Goal: Task Accomplishment & Management: Manage account settings

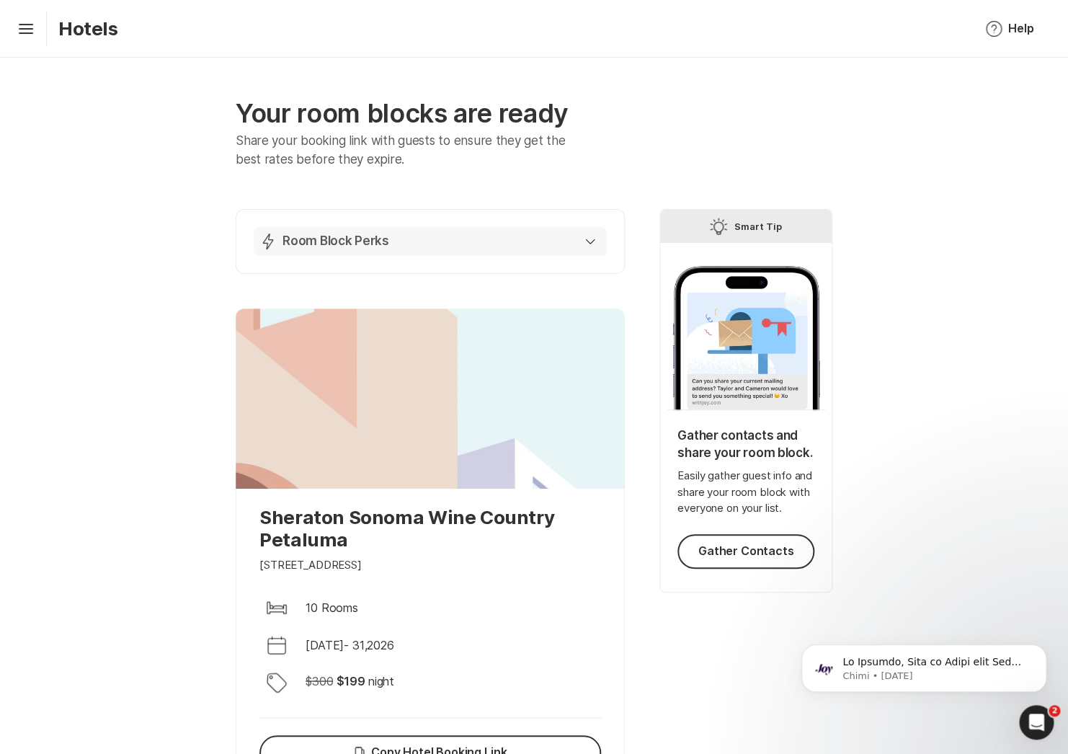
click at [585, 244] on div "Lightning Bolt Room Block Perks" at bounding box center [427, 241] width 336 height 17
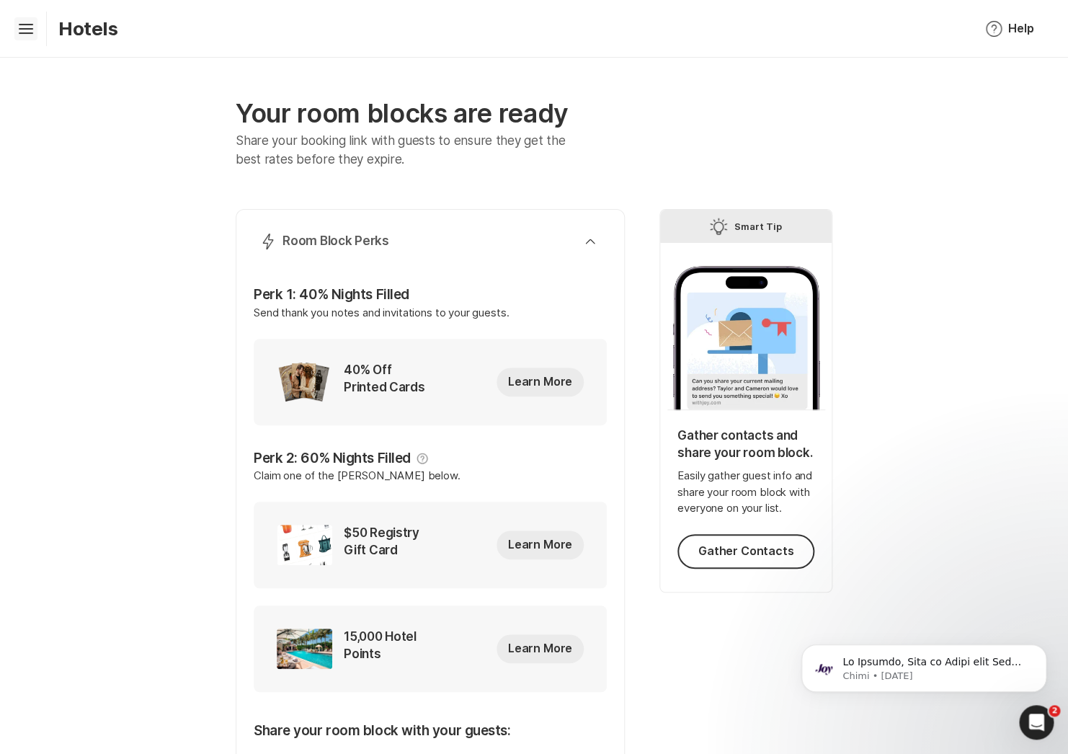
click at [20, 28] on icon at bounding box center [26, 27] width 14 height 6
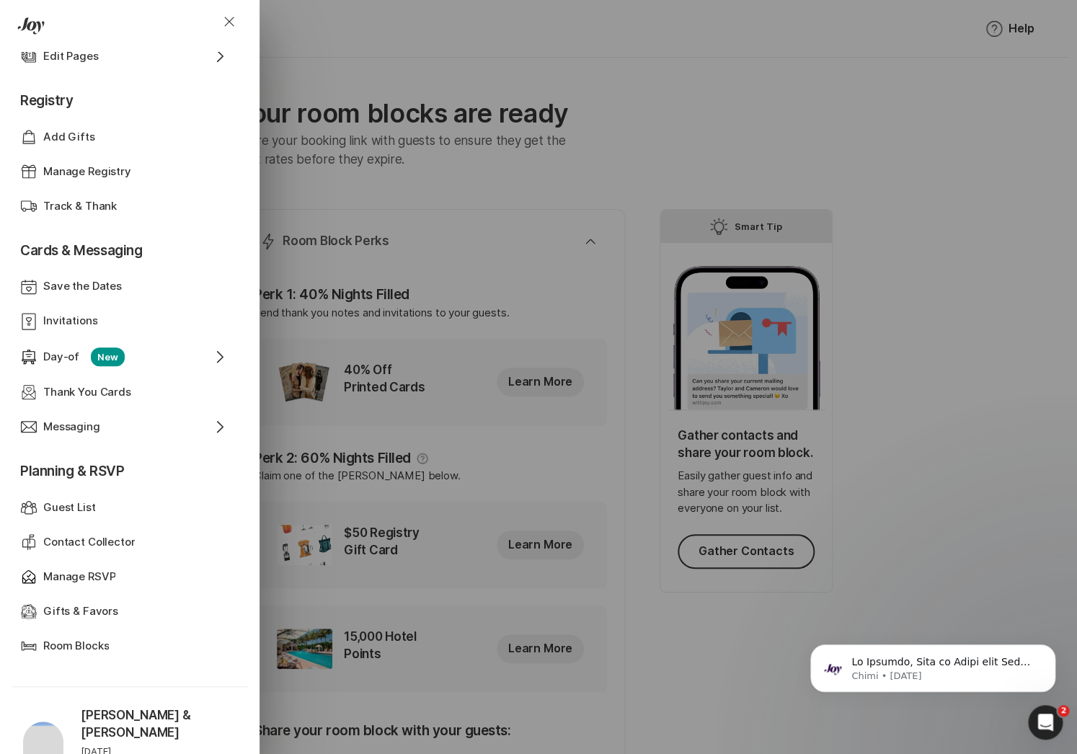
scroll to position [275, 0]
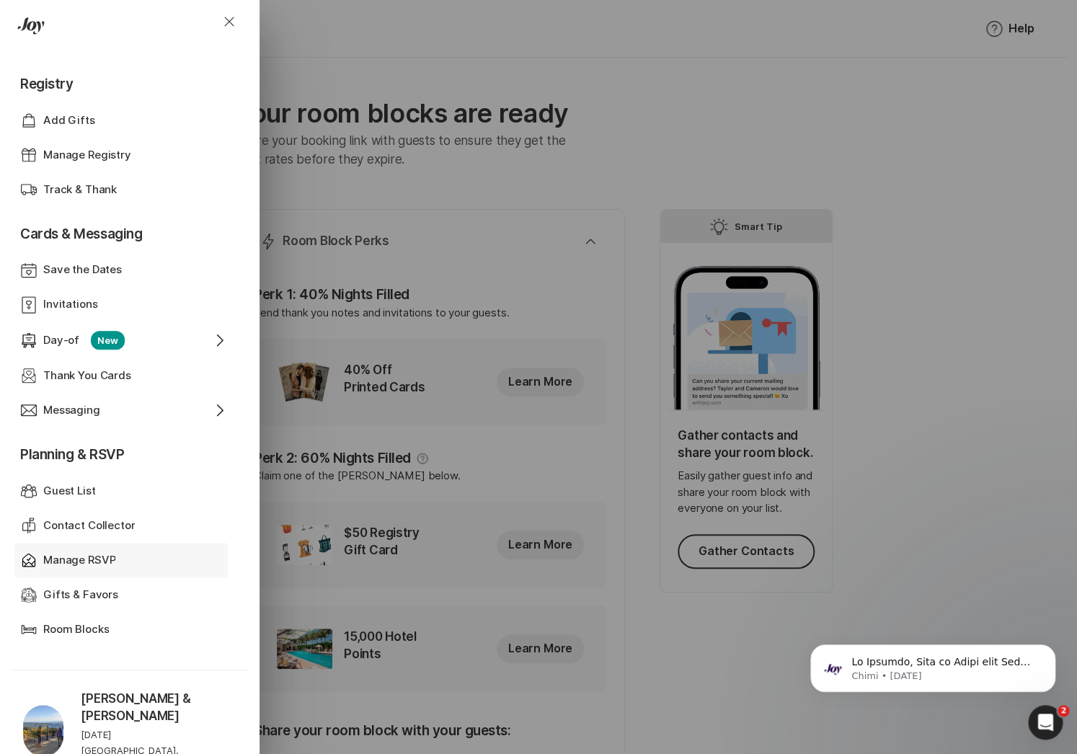
click at [121, 560] on div "Manage RSVP" at bounding box center [121, 560] width 156 height 17
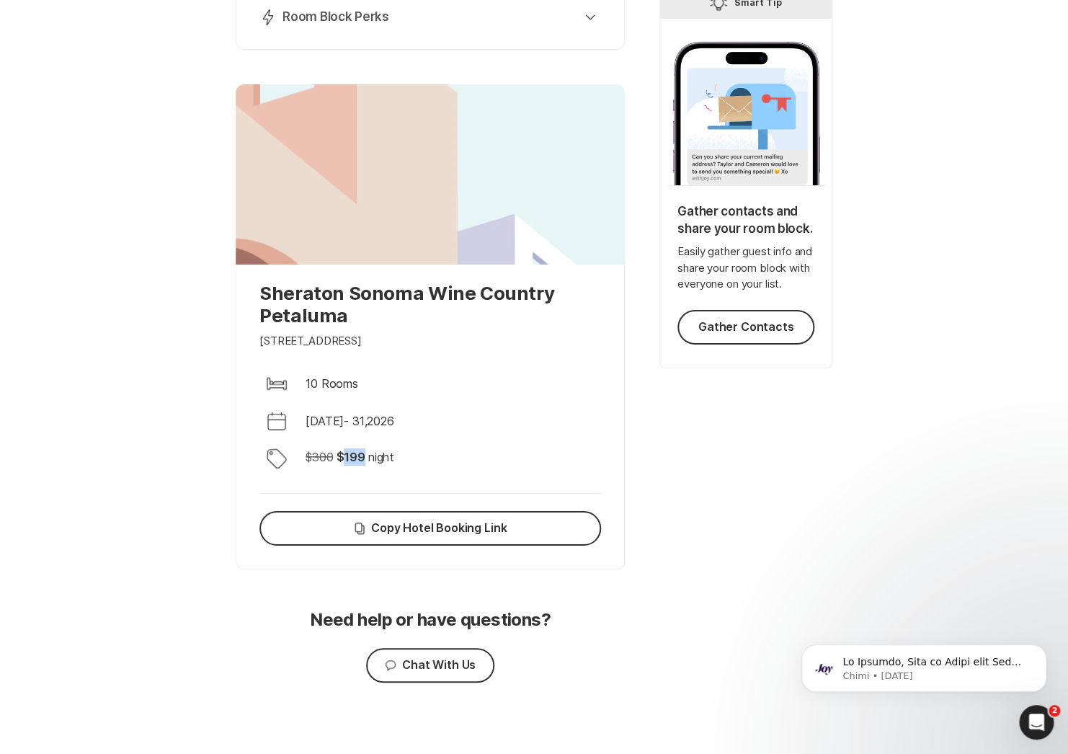
drag, startPoint x: 345, startPoint y: 456, endPoint x: 363, endPoint y: 456, distance: 17.3
click at [363, 456] on p "$ 199" at bounding box center [350, 456] width 29 height 17
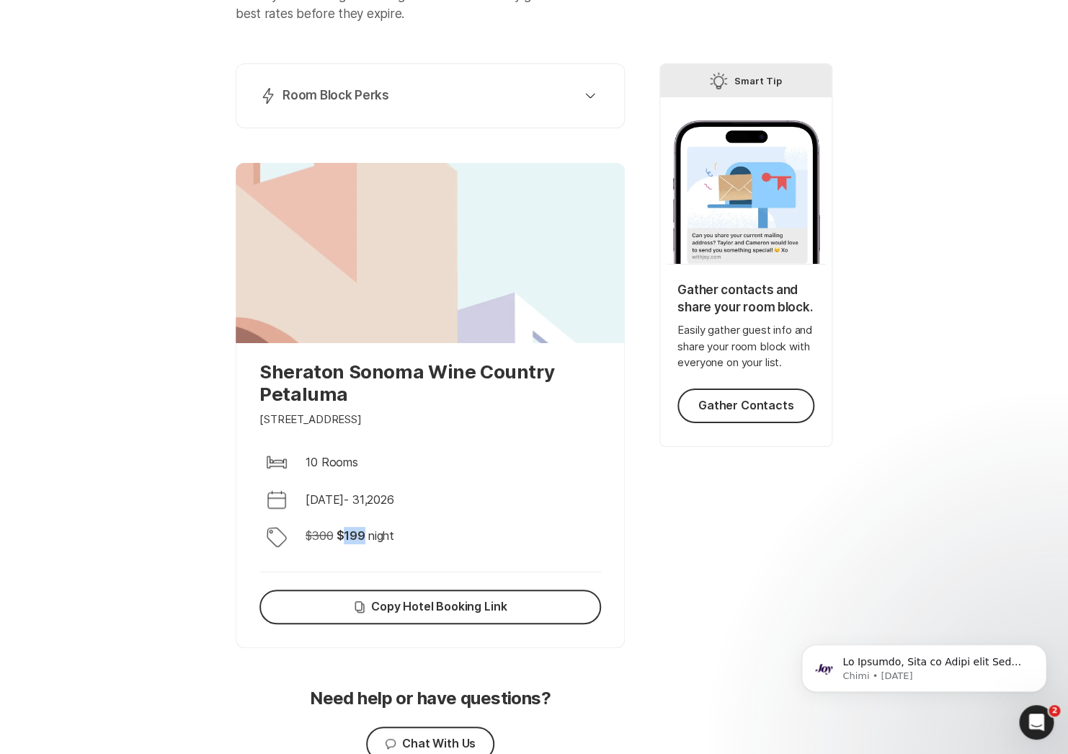
scroll to position [136, 0]
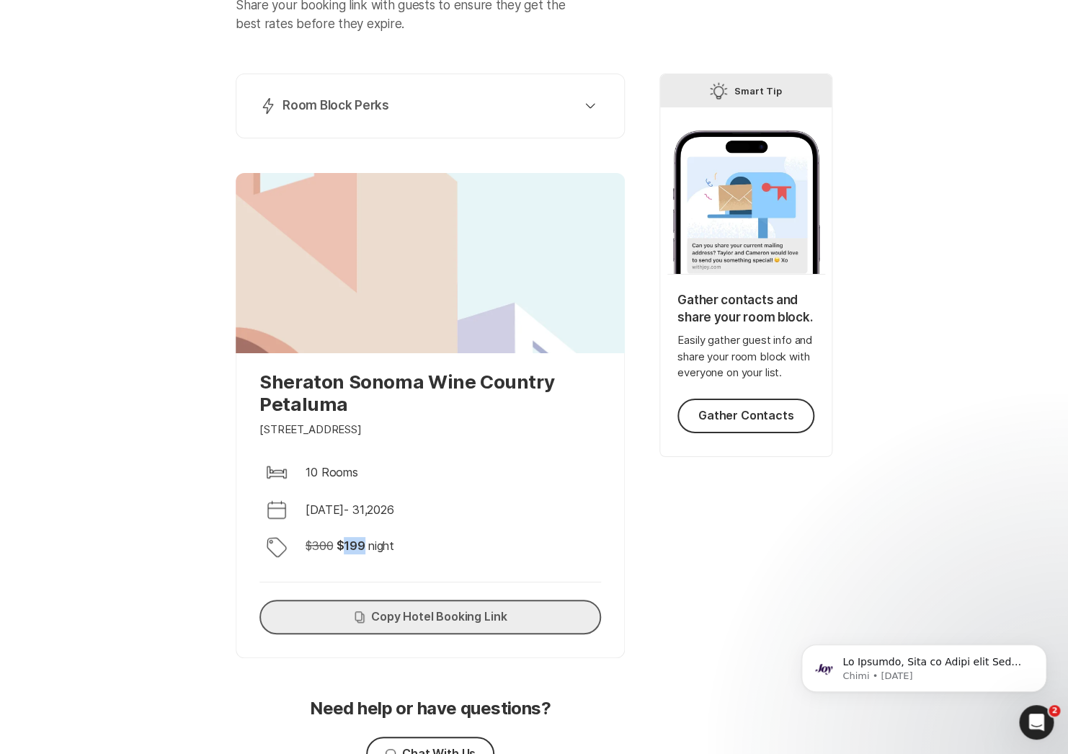
click at [435, 616] on button "Copy Copy Hotel Booking Link" at bounding box center [430, 617] width 342 height 35
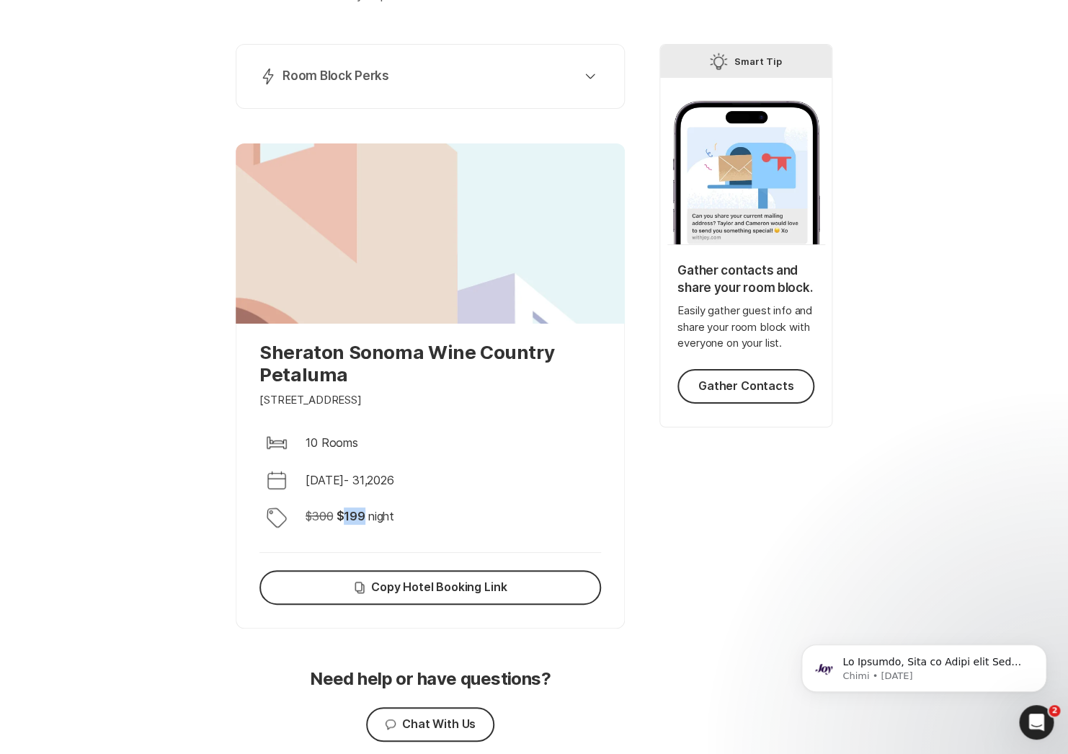
scroll to position [228, 0]
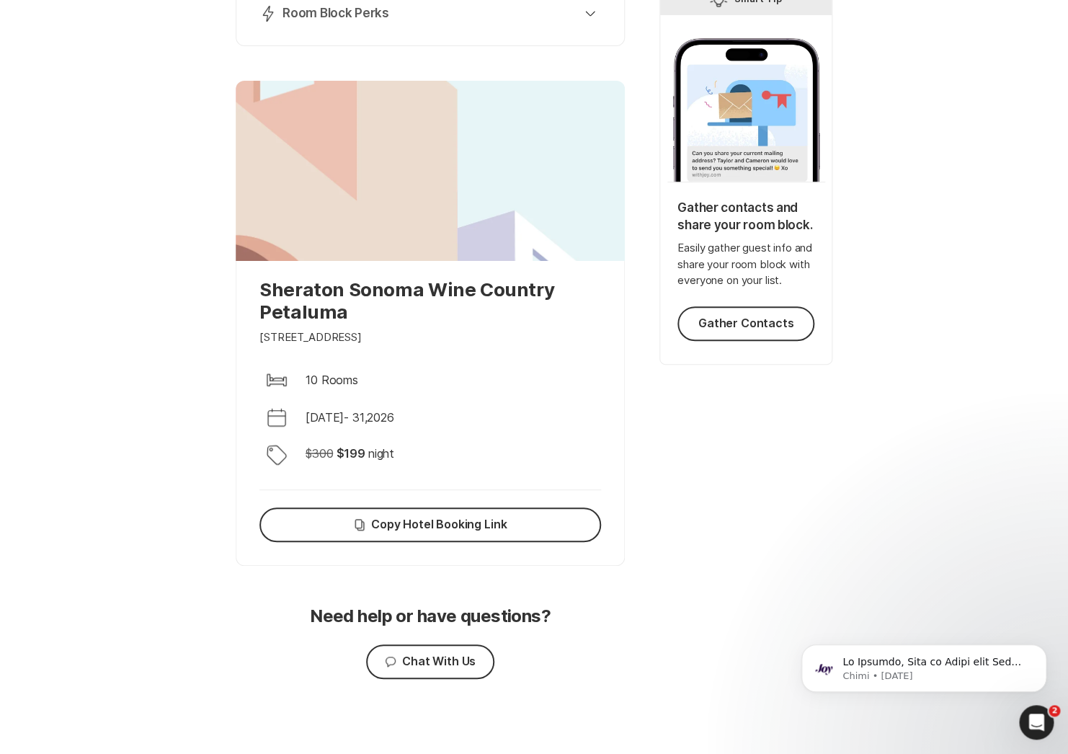
click at [148, 374] on div "Your room blocks are ready Share your booking link with guests to ensure they g…" at bounding box center [534, 292] width 1068 height 924
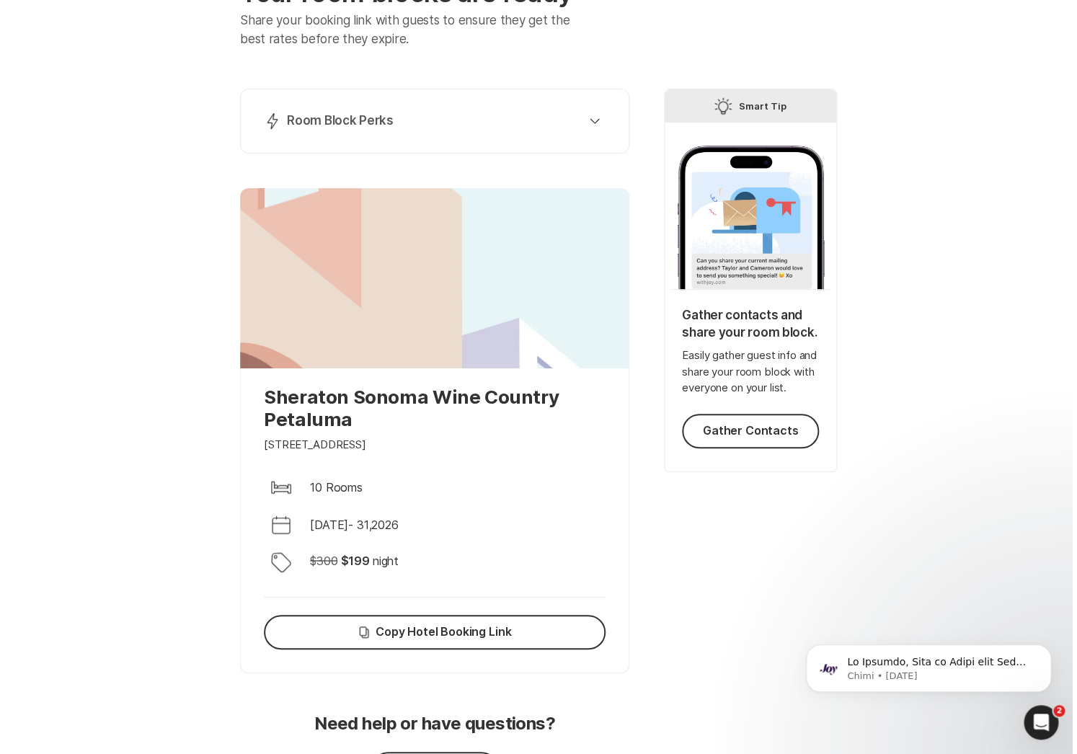
scroll to position [0, 0]
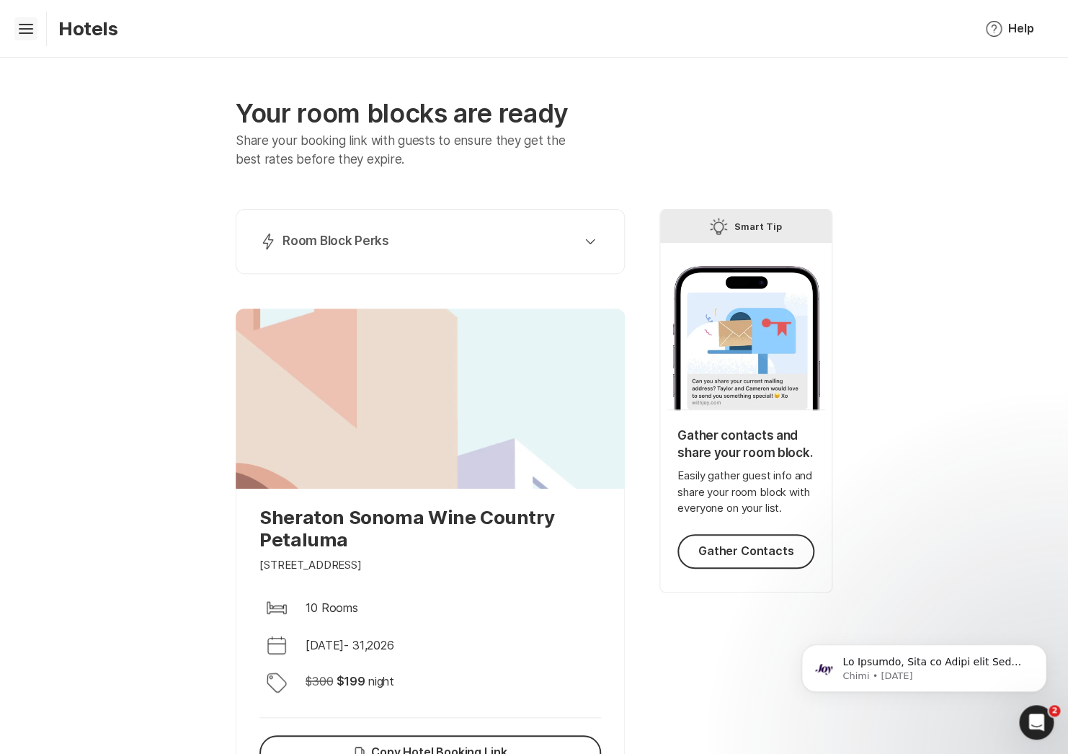
click at [25, 26] on icon "Hamburger" at bounding box center [25, 28] width 23 height 23
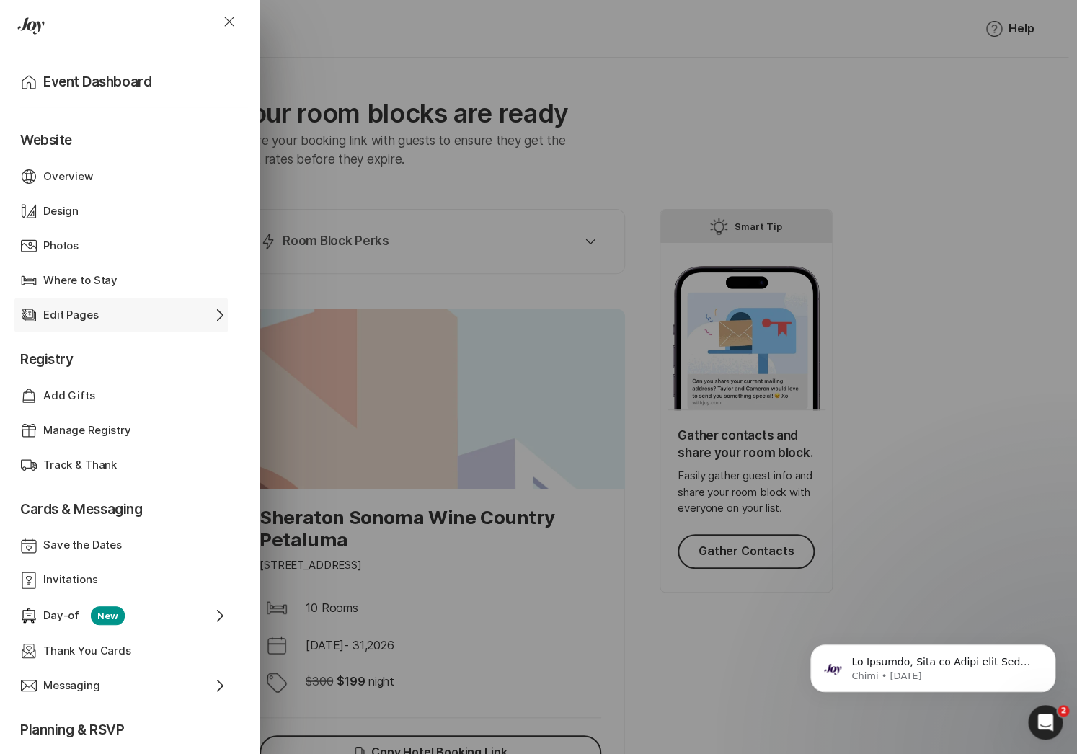
click at [97, 310] on div "Edit Pages" at bounding box center [121, 315] width 156 height 17
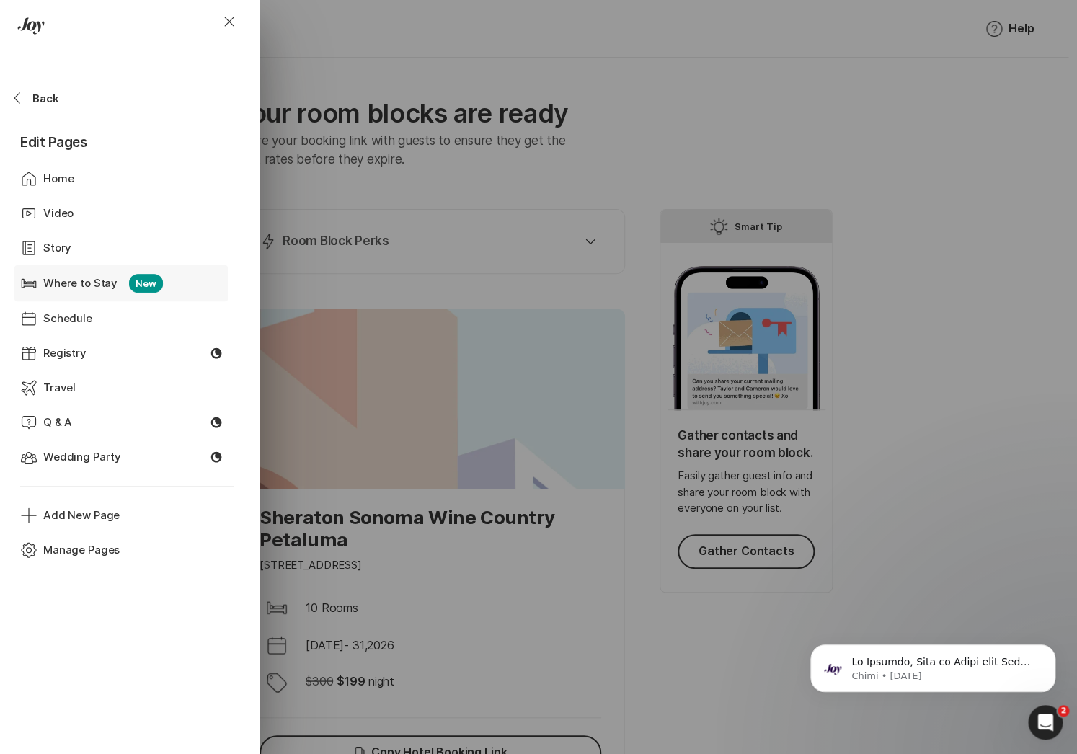
click at [89, 283] on p "Where to Stay" at bounding box center [80, 283] width 74 height 17
click at [464, 583] on div "Close Home Event Dashboard Website Web Globe Overview Design Design Photos Phot…" at bounding box center [538, 377] width 1077 height 754
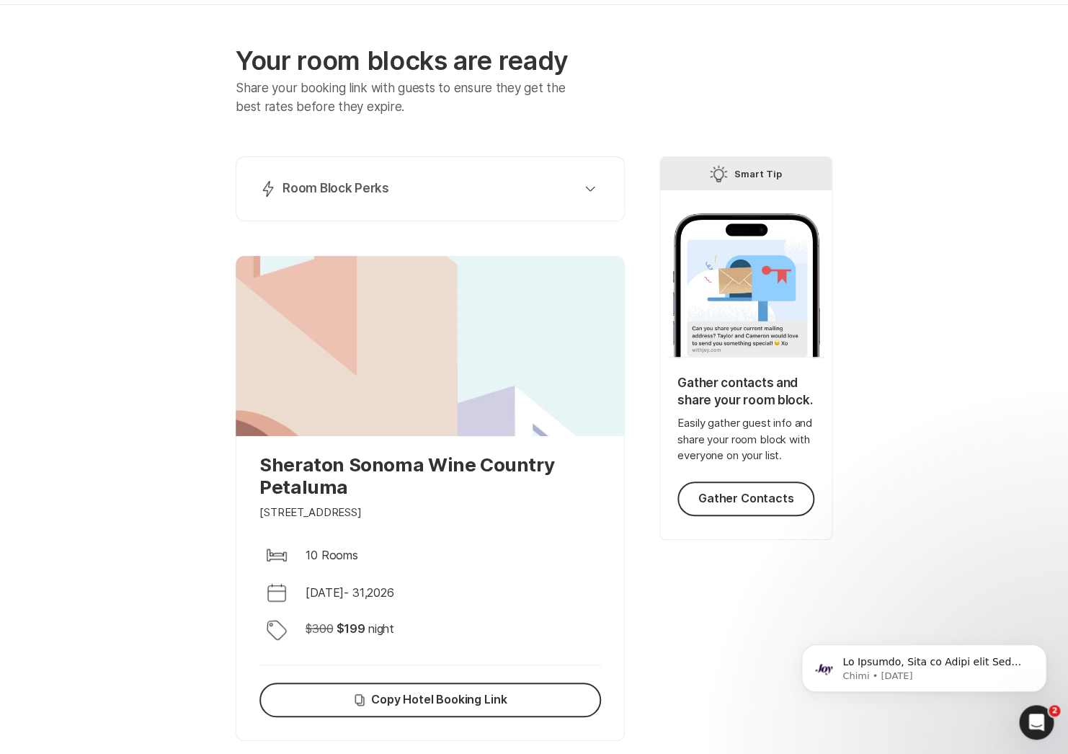
scroll to position [76, 0]
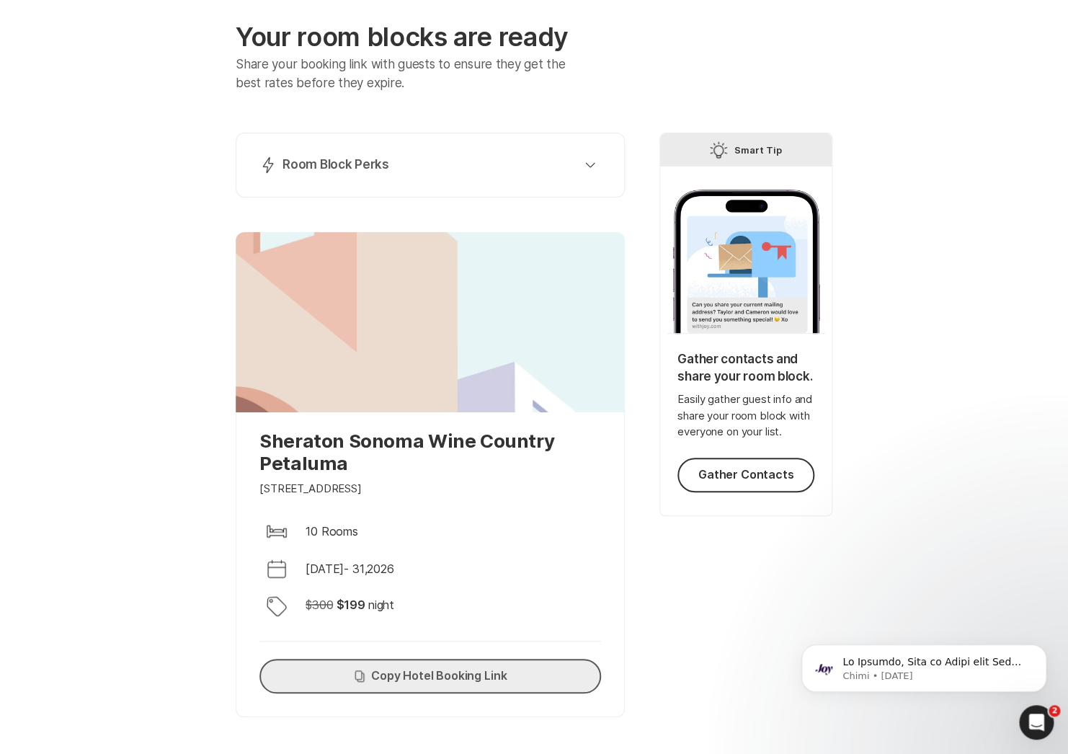
click at [443, 663] on button "Copy Copy Hotel Booking Link" at bounding box center [430, 676] width 342 height 35
drag, startPoint x: 349, startPoint y: 440, endPoint x: 417, endPoint y: 443, distance: 67.8
click at [417, 443] on p "Sheraton Sonoma Wine Country Petaluma" at bounding box center [430, 452] width 342 height 45
click at [427, 443] on p "Sheraton Sonoma Wine Country Petaluma" at bounding box center [430, 452] width 342 height 45
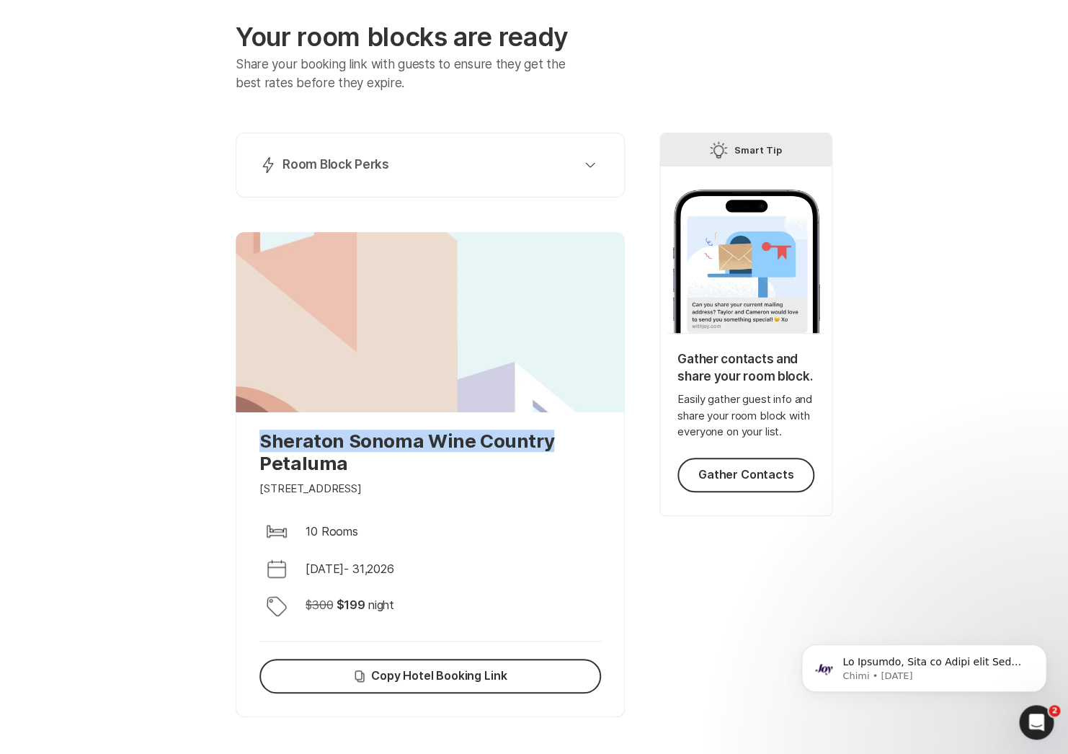
drag, startPoint x: 264, startPoint y: 442, endPoint x: 546, endPoint y: 435, distance: 282.6
click at [546, 436] on p "Sheraton Sonoma Wine Country Petaluma" at bounding box center [430, 452] width 342 height 45
copy p "Sheraton Sonoma Wine Country"
